Goal: Information Seeking & Learning: Understand process/instructions

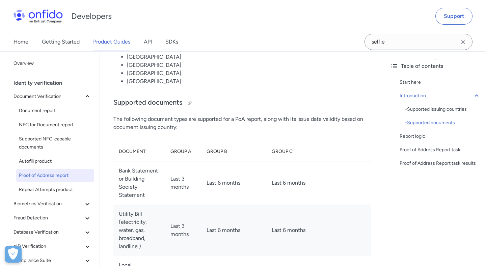
scroll to position [752, 0]
click at [175, 45] on link "SDKs" at bounding box center [171, 41] width 13 height 19
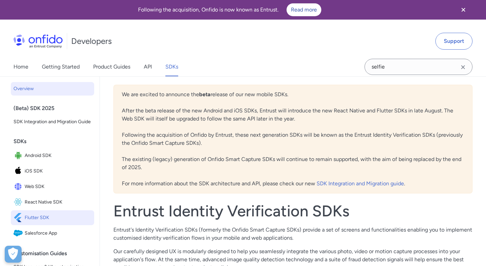
click at [40, 220] on span "Flutter SDK" at bounding box center [58, 217] width 67 height 9
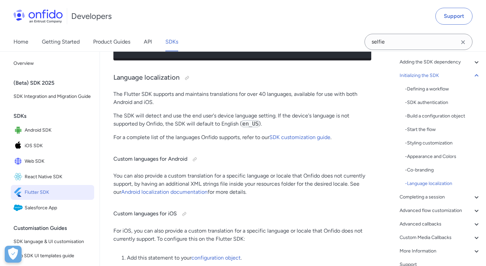
scroll to position [2885, 0]
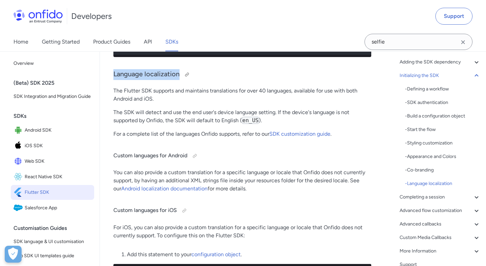
drag, startPoint x: 114, startPoint y: 74, endPoint x: 179, endPoint y: 72, distance: 65.1
click at [179, 72] on h3 "Language localization" at bounding box center [242, 74] width 258 height 11
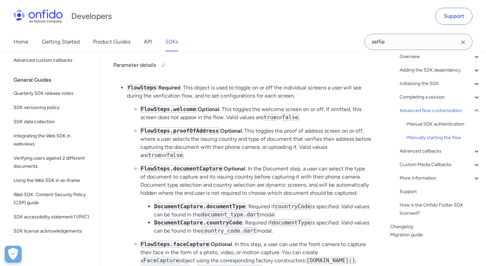
scroll to position [214, 0]
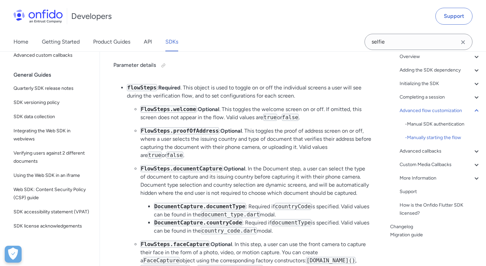
click at [283, 167] on p "FlowSteps.documentCapture : Optional . In the Document step, a user can select …" at bounding box center [255, 181] width 231 height 32
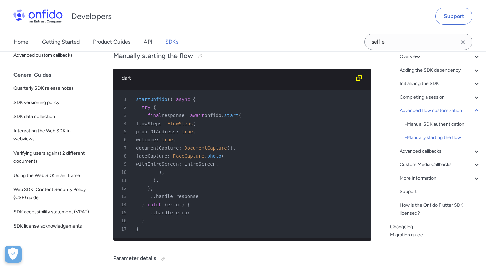
scroll to position [3786, 0]
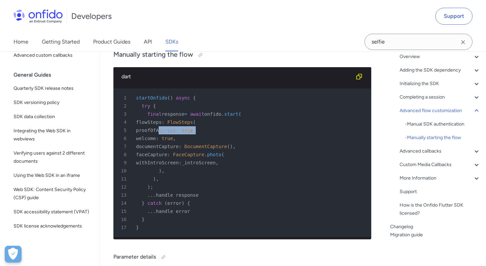
drag, startPoint x: 158, startPoint y: 123, endPoint x: 306, endPoint y: 123, distance: 148.0
click at [306, 126] on div "5 proofOfAddress : true ," at bounding box center [238, 130] width 245 height 8
click at [255, 118] on div "4 flowSteps : FlowSteps (" at bounding box center [238, 122] width 245 height 8
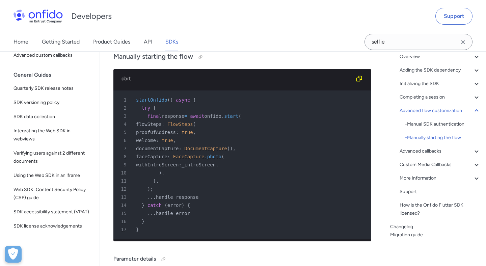
scroll to position [3785, 0]
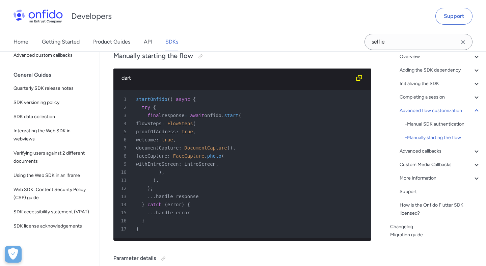
click at [193, 129] on span "true" at bounding box center [186, 131] width 11 height 5
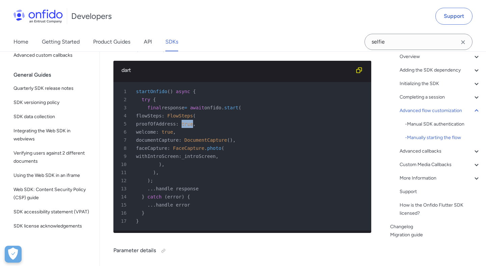
scroll to position [3794, 0]
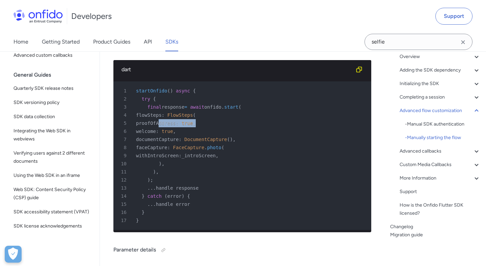
drag, startPoint x: 158, startPoint y: 117, endPoint x: 331, endPoint y: 117, distance: 173.3
click at [331, 119] on div "5 proofOfAddress : true ," at bounding box center [238, 123] width 245 height 8
click at [289, 127] on div "6 welcome : true ," at bounding box center [238, 131] width 245 height 8
drag, startPoint x: 158, startPoint y: 116, endPoint x: 235, endPoint y: 116, distance: 77.6
click at [235, 119] on div "5 proofOfAddress : true ," at bounding box center [238, 123] width 245 height 8
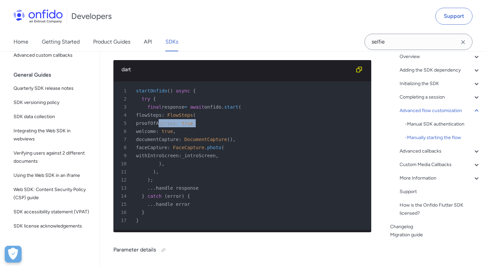
click at [242, 119] on div "5 proofOfAddress : true ," at bounding box center [238, 123] width 245 height 8
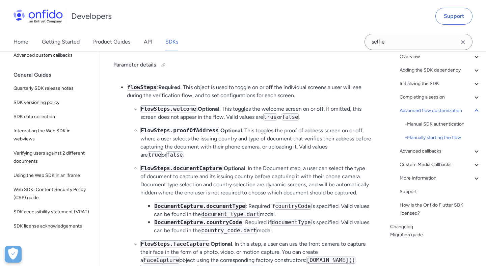
scroll to position [3981, 0]
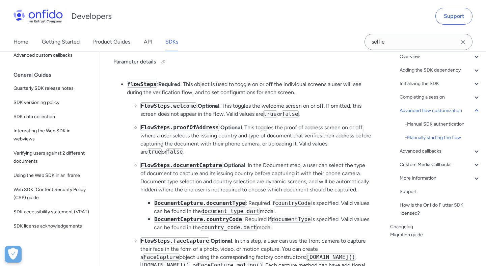
click at [202, 124] on code "FlowSteps.proofOfAddress" at bounding box center [179, 127] width 79 height 7
copy code "proofOfAddress"
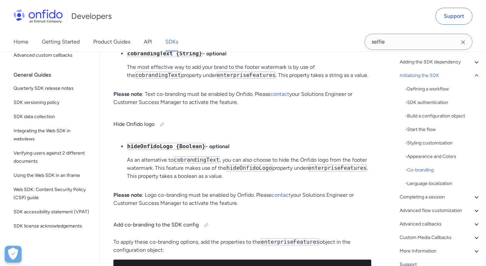
scroll to position [2592, 0]
click at [425, 129] on div "- Start the flow" at bounding box center [443, 129] width 76 height 8
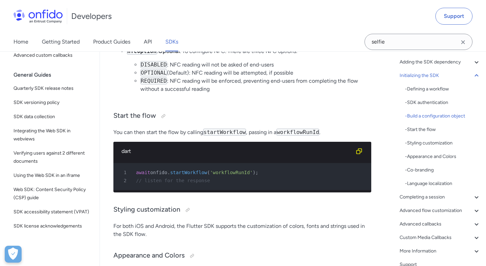
scroll to position [1950, 0]
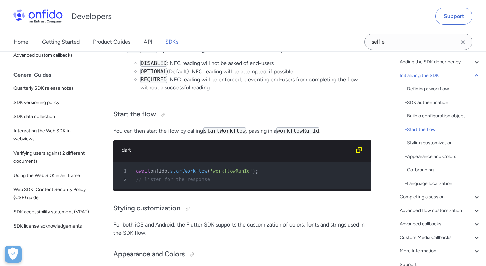
click at [194, 130] on p "You can then start the flow by calling startWorkflow , passing in a workflowRun…" at bounding box center [242, 131] width 258 height 8
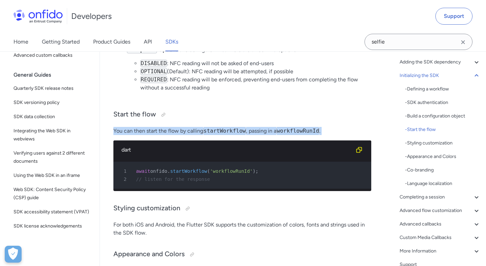
click at [194, 130] on p "You can then start the flow by calling startWorkflow , passing in a workflowRun…" at bounding box center [242, 131] width 258 height 8
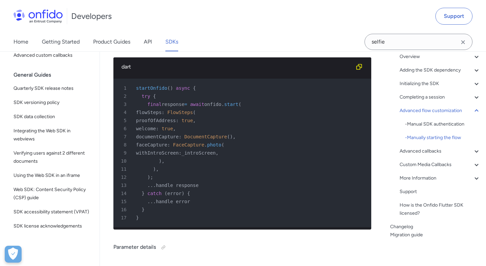
scroll to position [3796, 0]
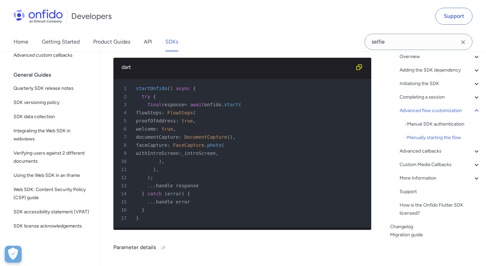
click at [244, 165] on div "11 ) ," at bounding box center [238, 169] width 245 height 8
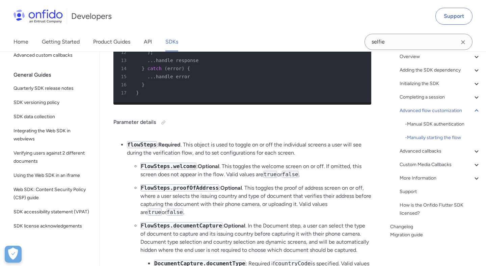
scroll to position [3921, 0]
